Goal: Find specific page/section: Locate a particular part of the current website

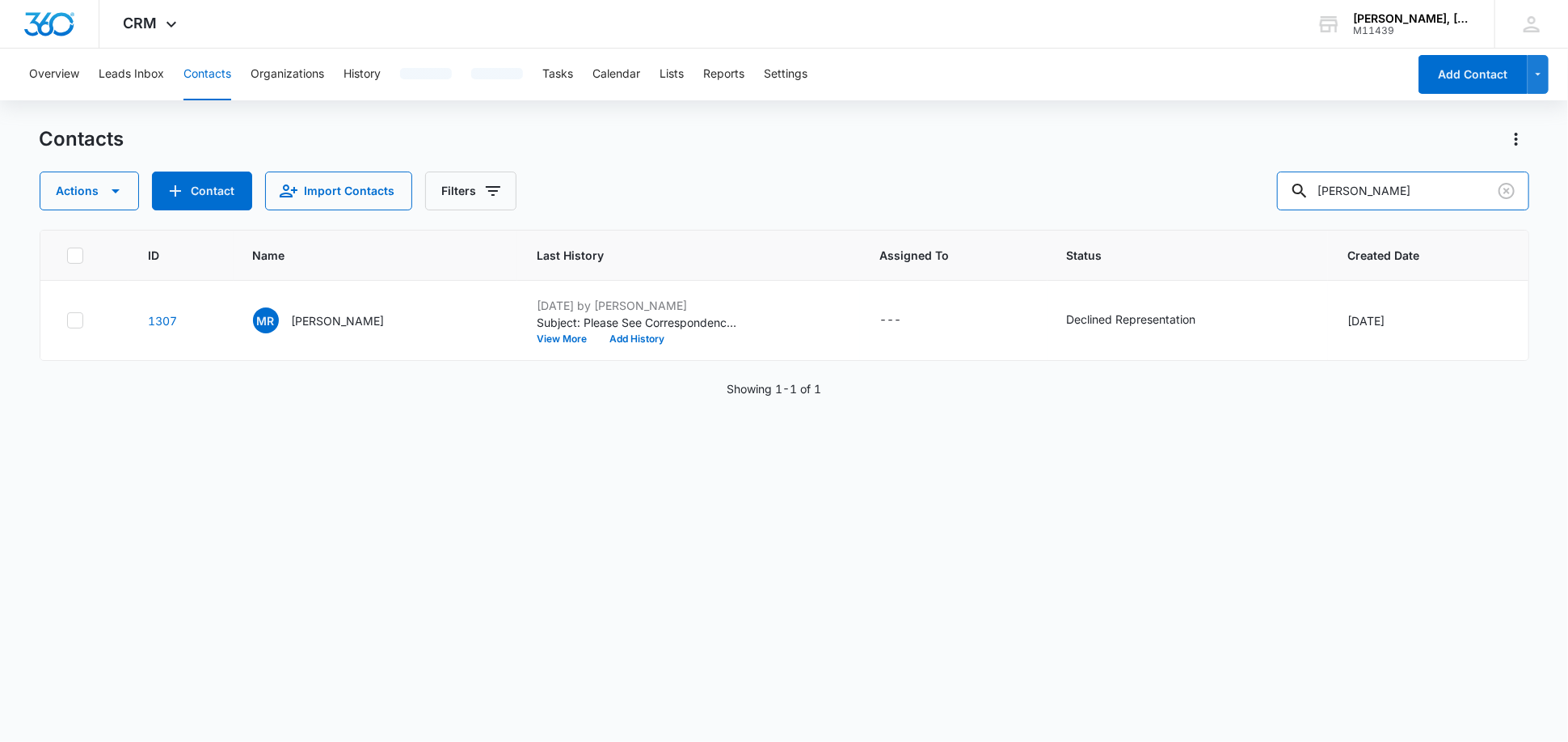
drag, startPoint x: 1413, startPoint y: 196, endPoint x: 1208, endPoint y: 193, distance: 205.0
click at [1208, 193] on div "Actions Contact Import Contacts Filters [PERSON_NAME]" at bounding box center [784, 190] width 1490 height 39
paste input "[PERSON_NAME]"
type input "[PERSON_NAME]"
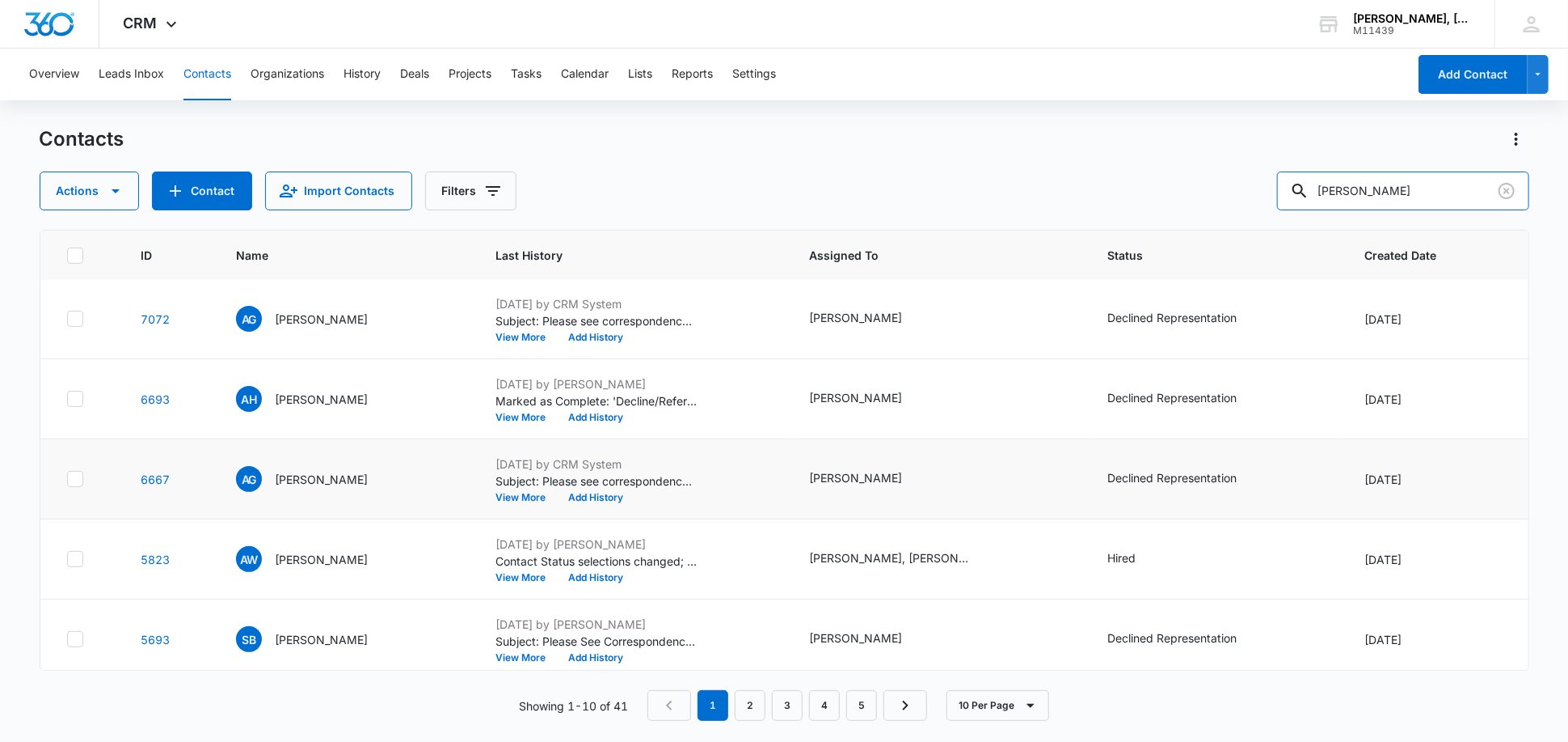
scroll to position [410, 0]
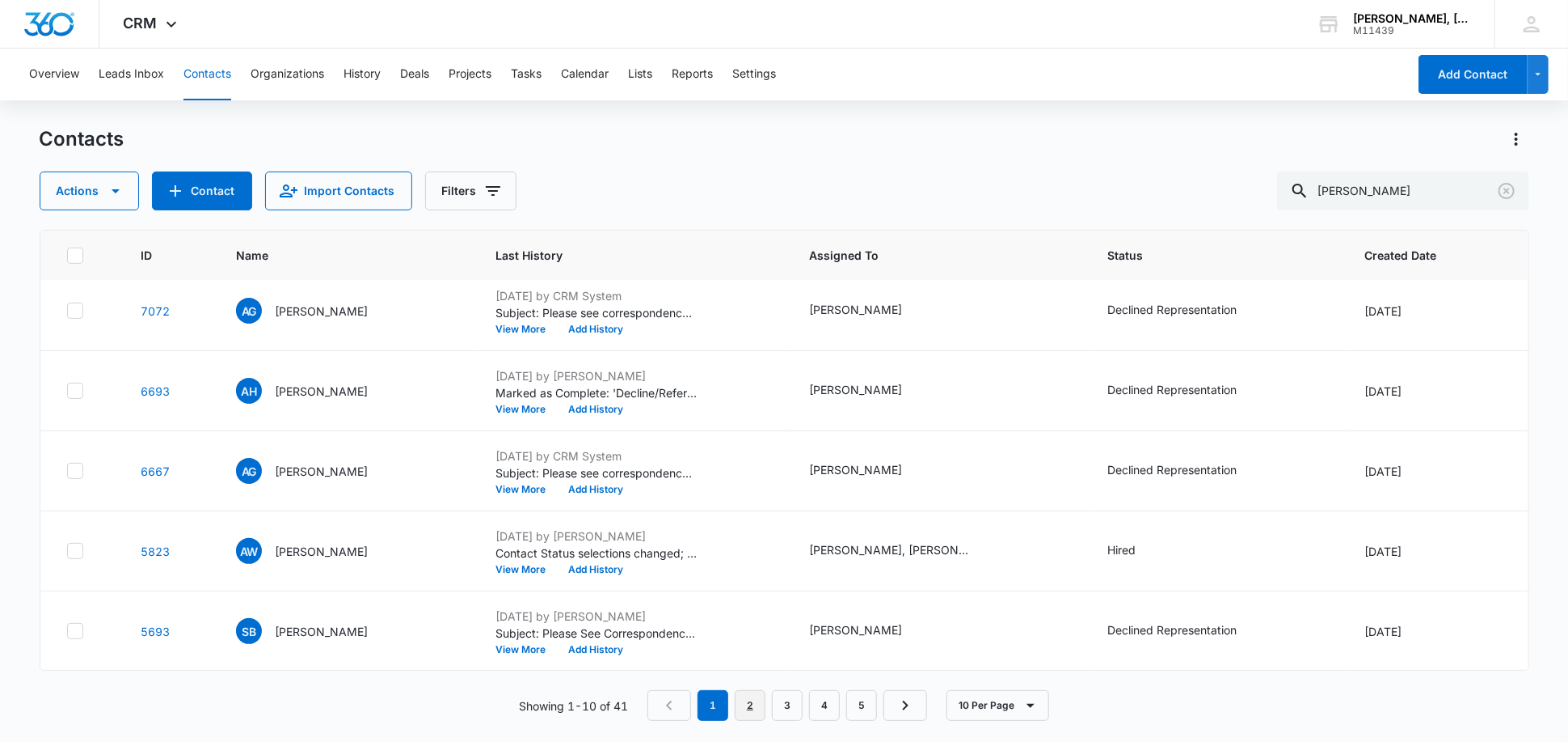
click at [750, 703] on link "2" at bounding box center [750, 705] width 31 height 31
click at [802, 695] on link "3" at bounding box center [792, 705] width 31 height 31
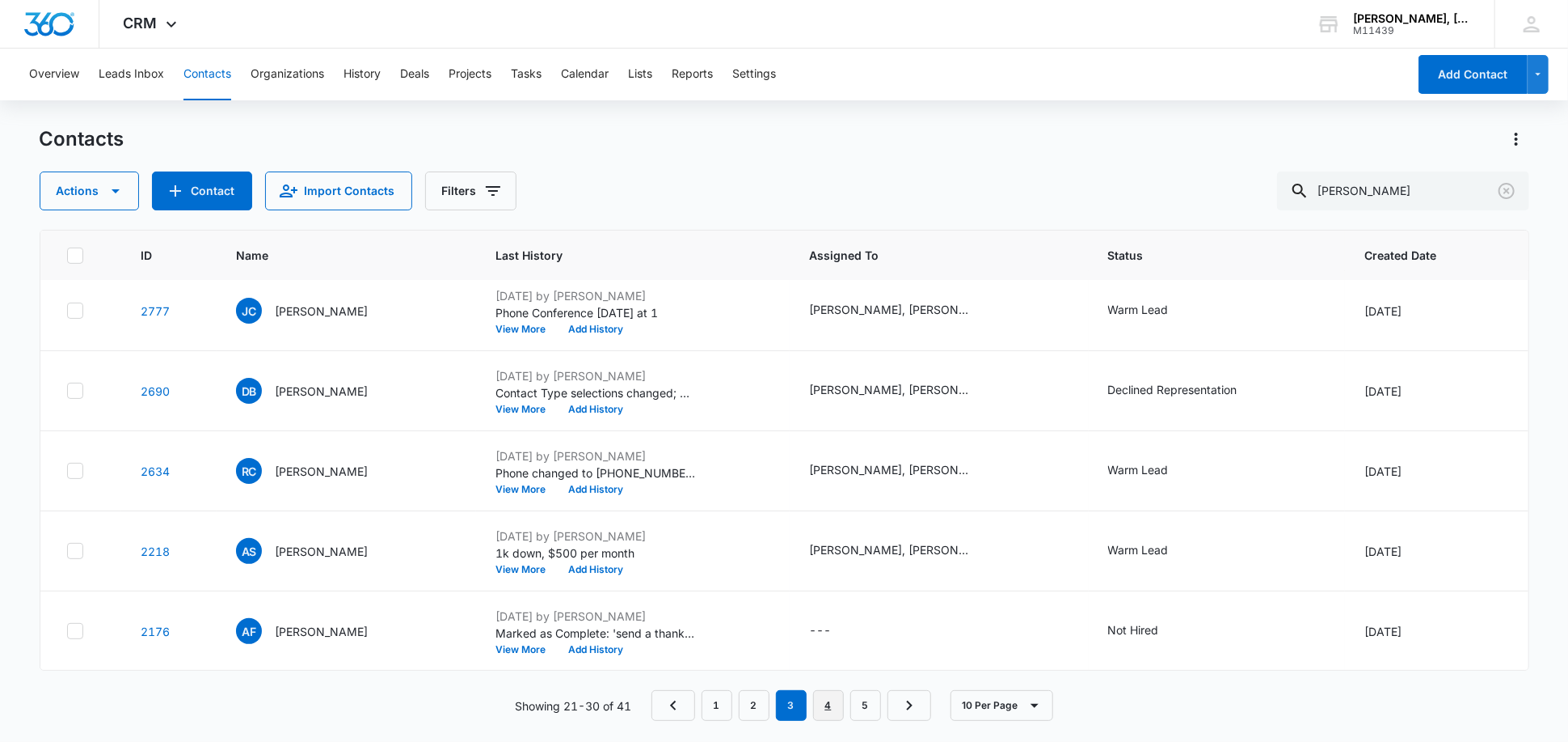
click at [825, 712] on link "4" at bounding box center [828, 705] width 31 height 31
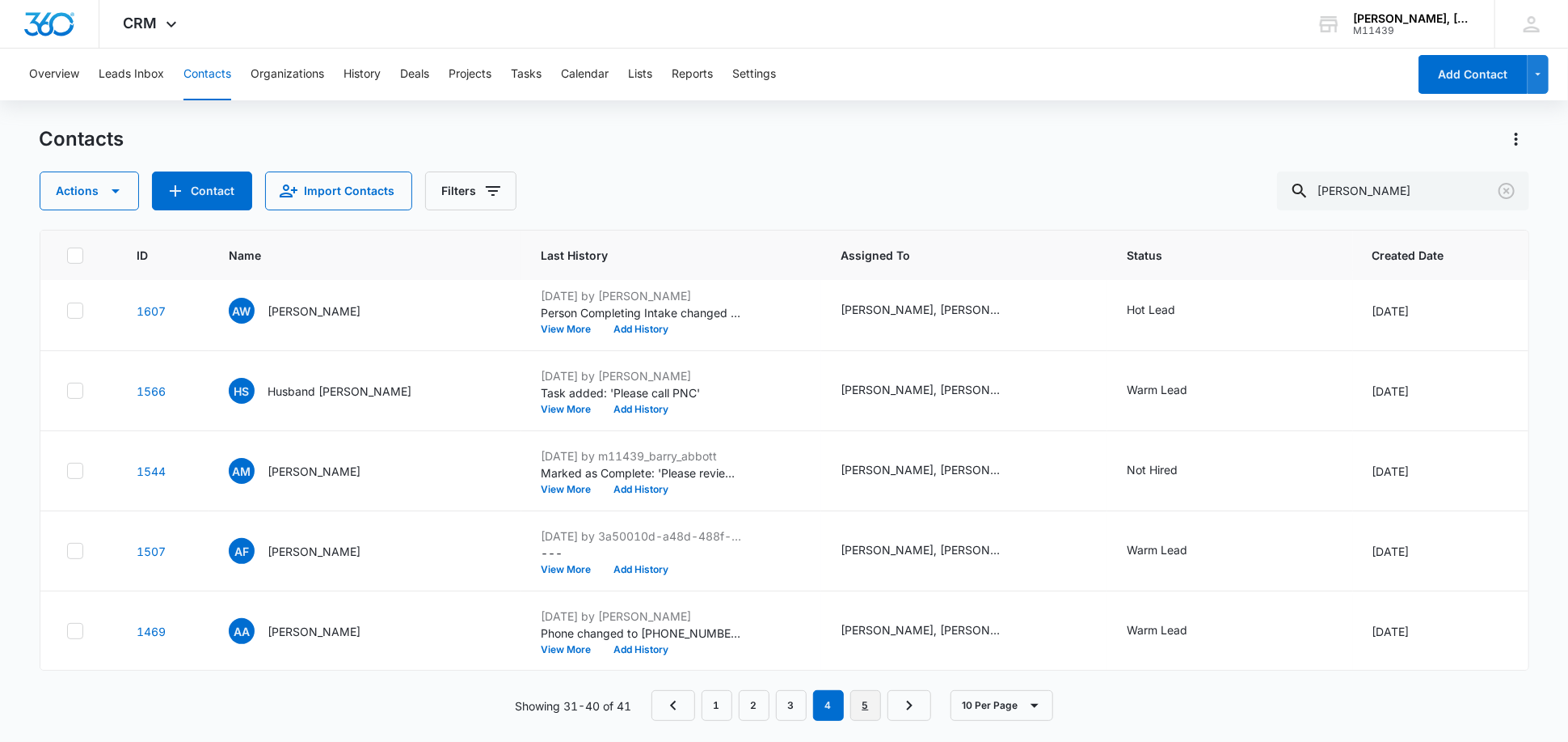
click at [865, 708] on link "5" at bounding box center [865, 705] width 31 height 31
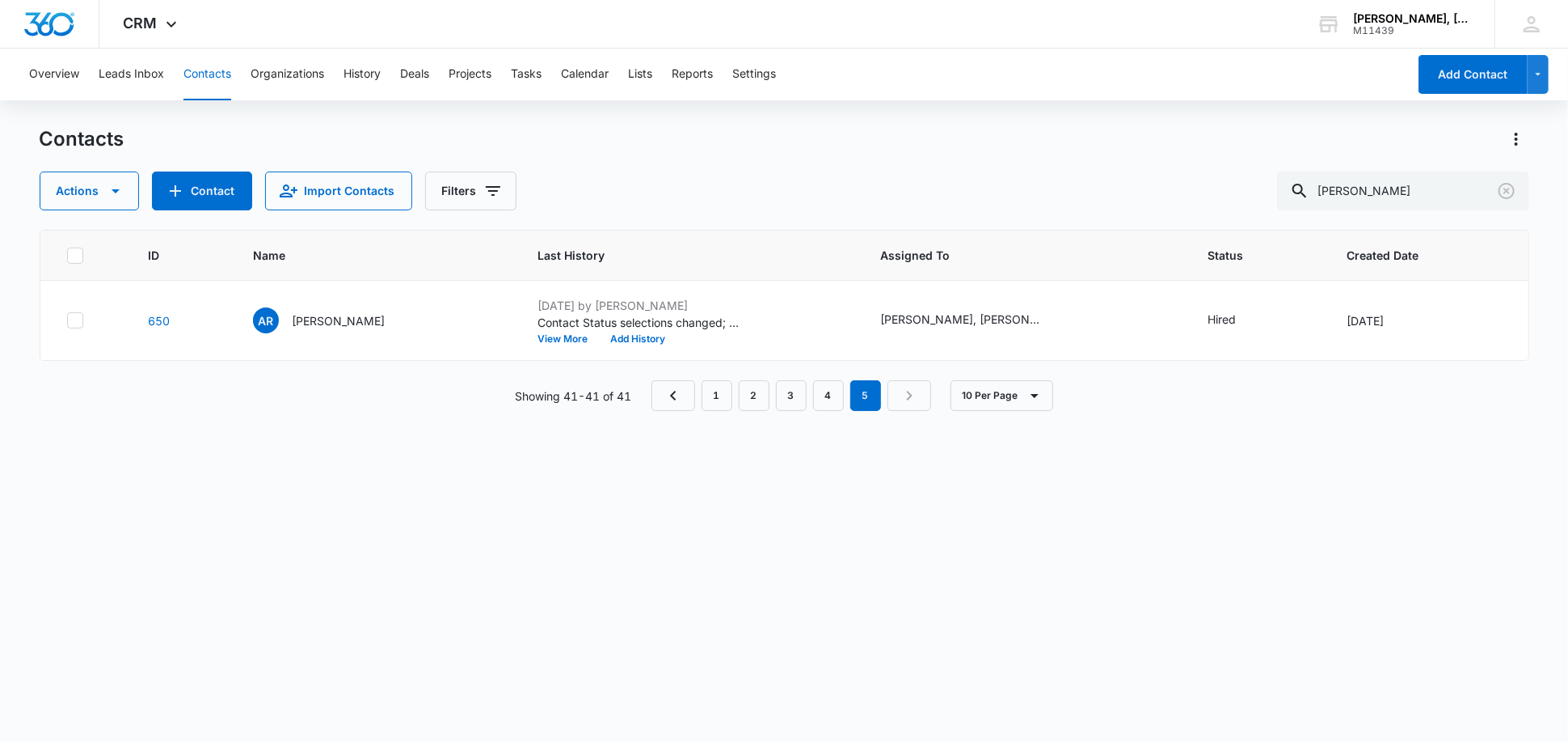
scroll to position [0, 0]
